Goal: Check status: Check status

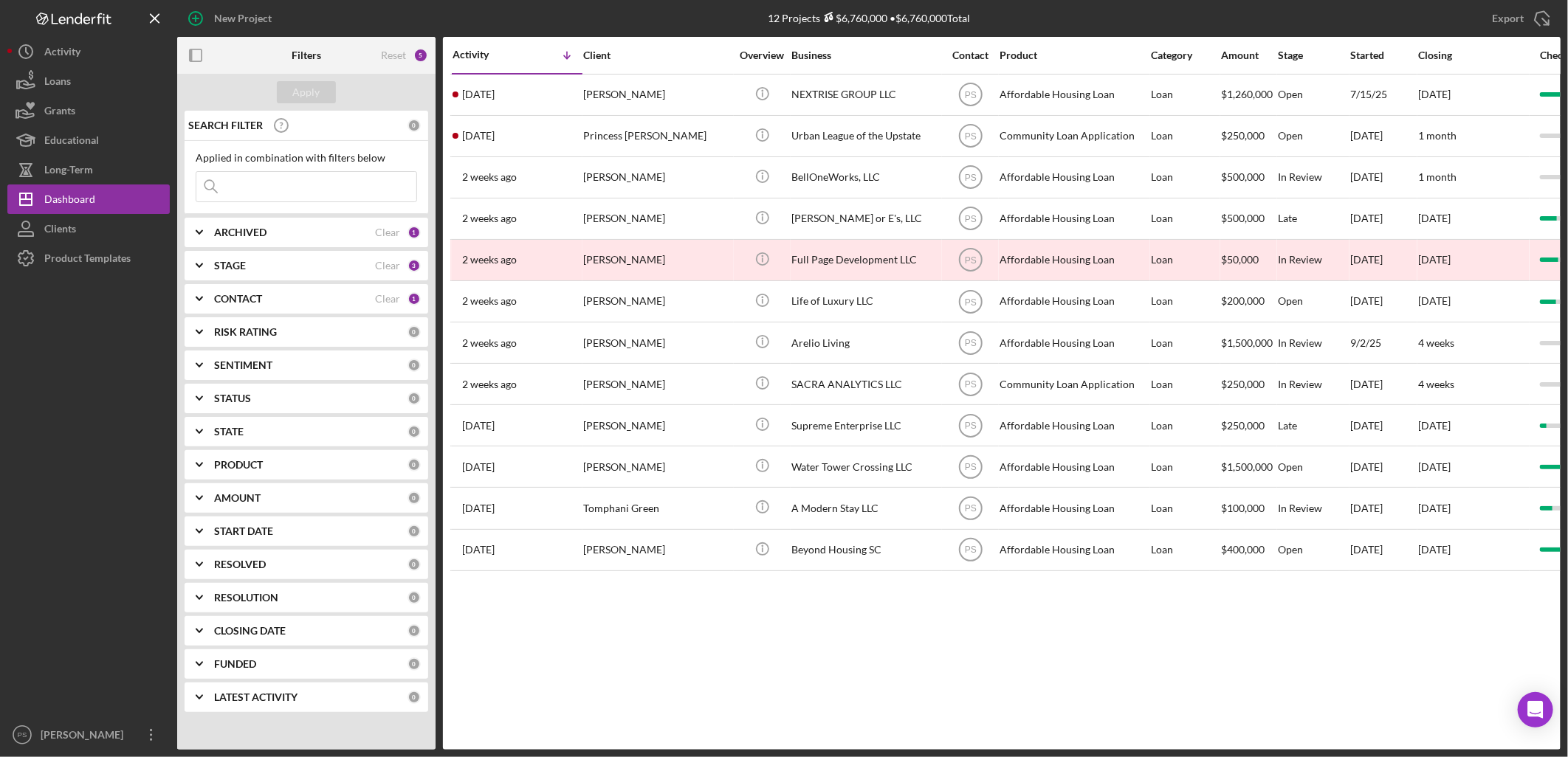
click at [658, 211] on div "[PERSON_NAME]" at bounding box center [657, 219] width 148 height 39
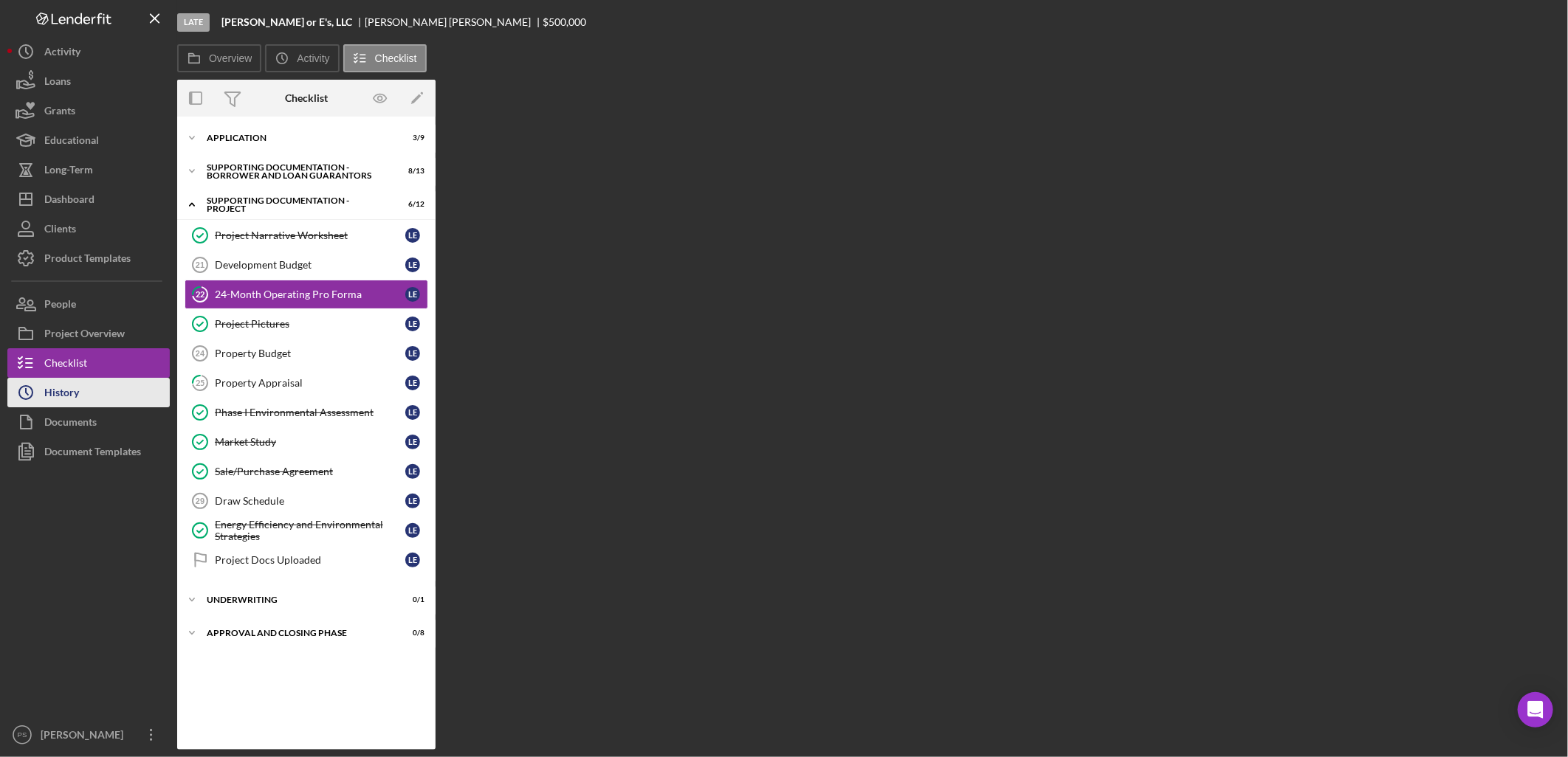
click at [96, 390] on button "Icon/History History" at bounding box center [89, 393] width 162 height 29
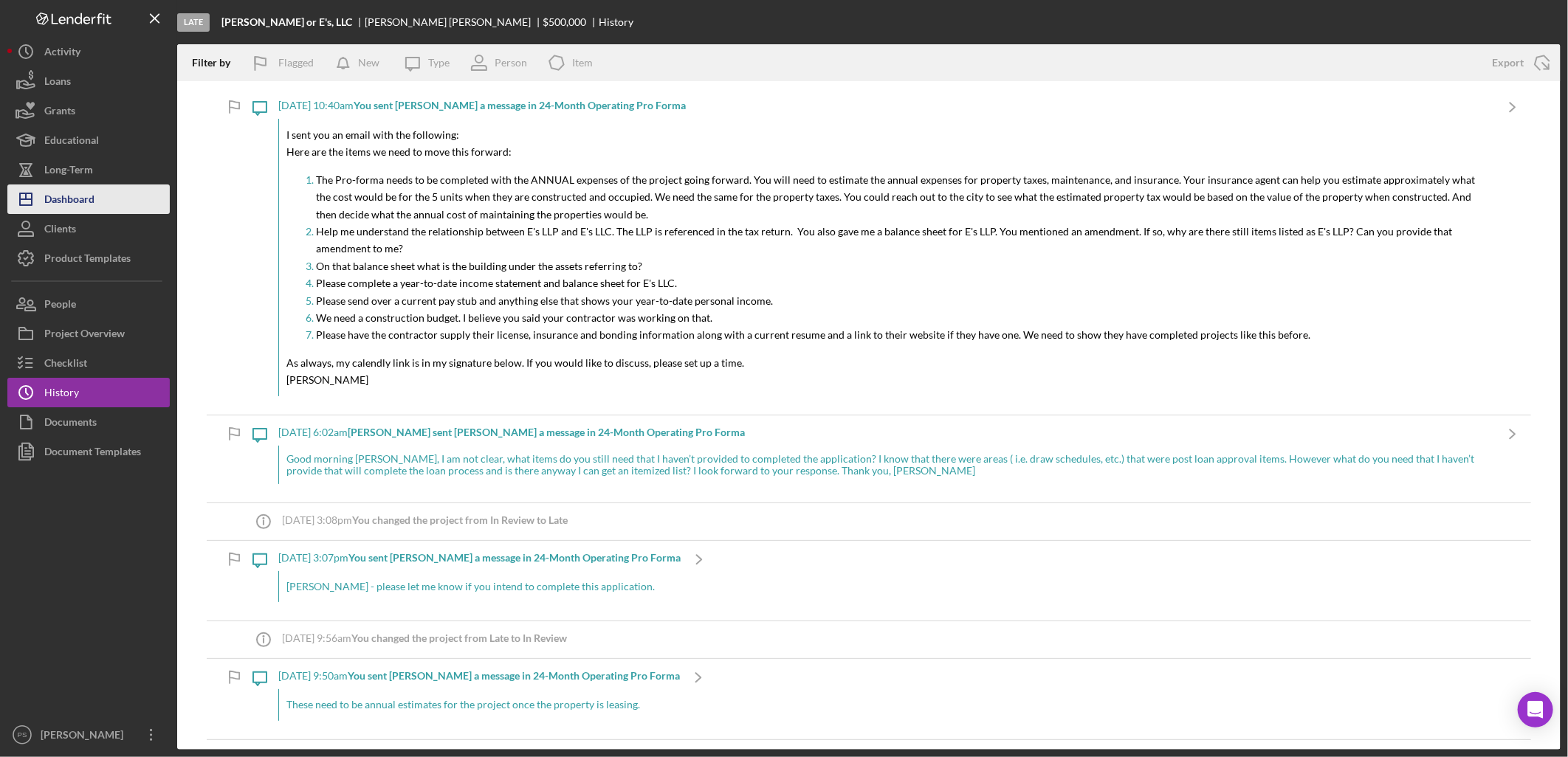
click at [85, 207] on div "Dashboard" at bounding box center [69, 201] width 50 height 33
